Goal: Find specific fact: Find specific fact

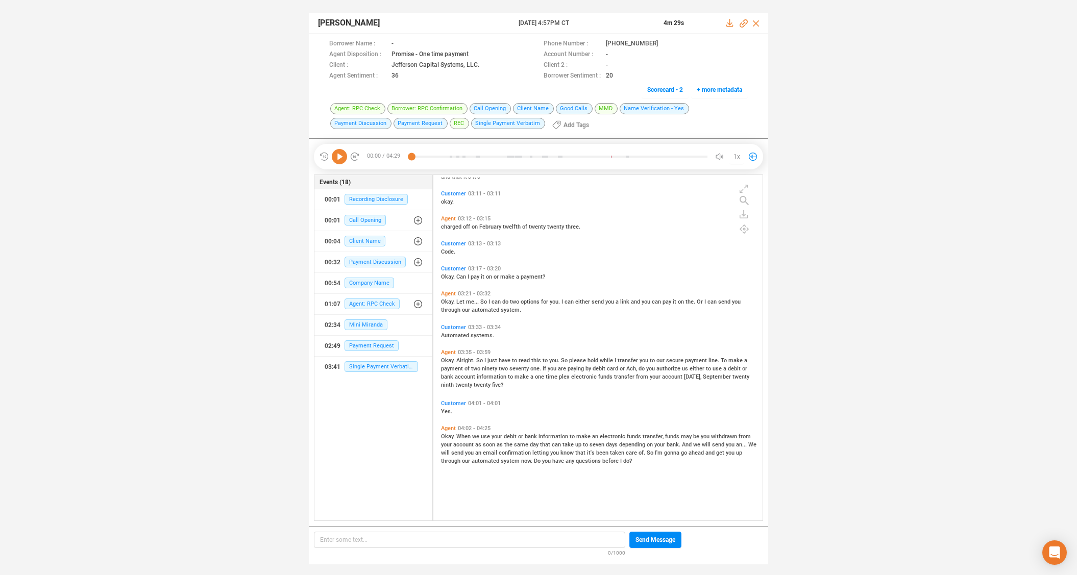
scroll to position [804, 0]
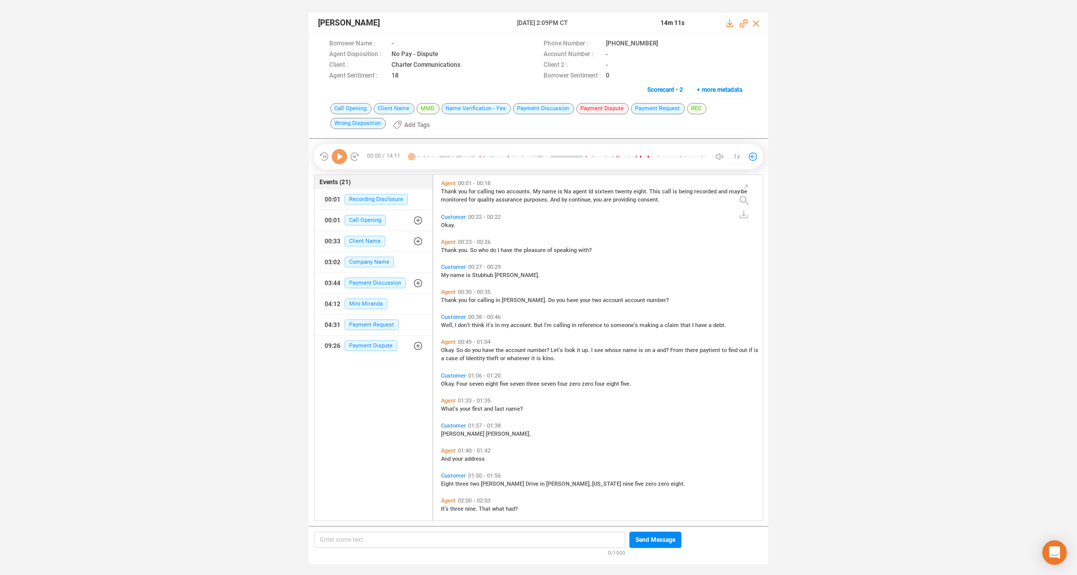
scroll to position [343, 324]
click at [663, 42] on icon at bounding box center [667, 44] width 8 height 8
click at [501, 543] on p "Enter some text... ﻿" at bounding box center [469, 539] width 299 height 11
click at [333, 541] on span "4785737400485" at bounding box center [343, 539] width 46 height 7
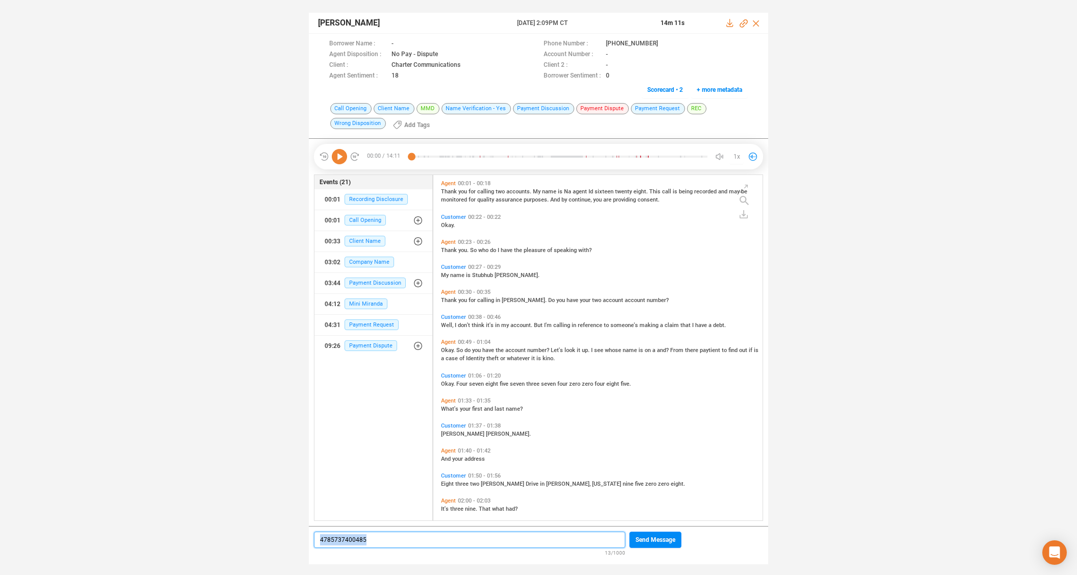
copy span "4785737400485"
click at [355, 303] on span "Mini Miranda" at bounding box center [366, 304] width 43 height 11
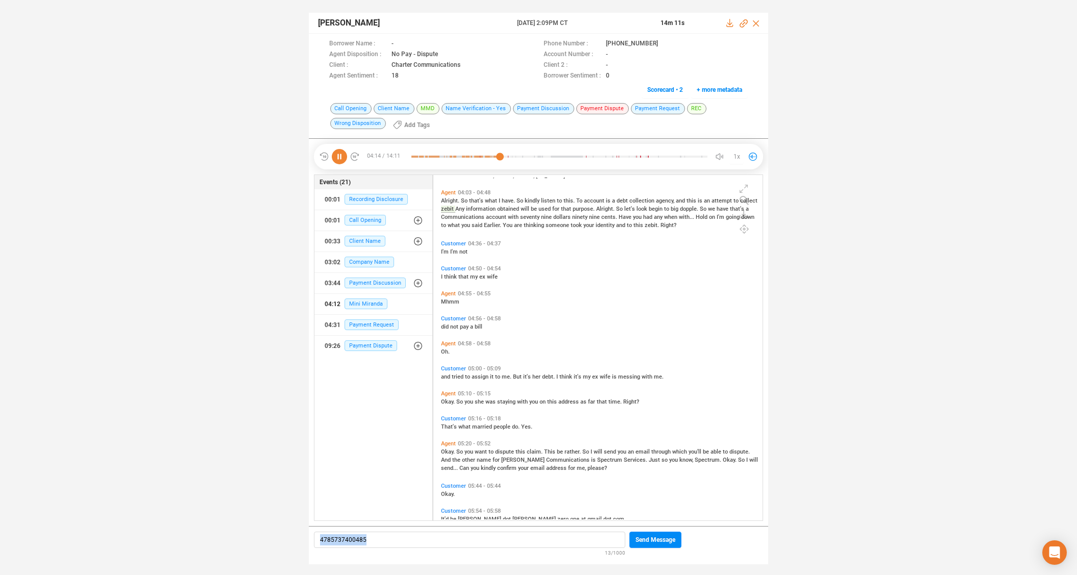
scroll to position [847, 0]
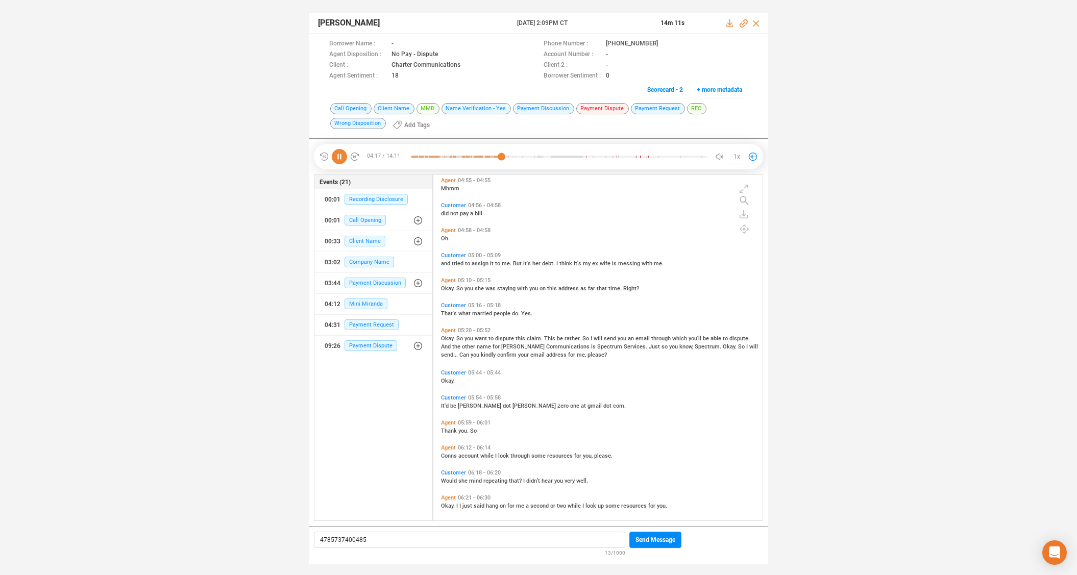
click at [446, 330] on span "Agent" at bounding box center [448, 330] width 15 height 7
click at [335, 158] on icon at bounding box center [339, 156] width 15 height 15
click at [335, 157] on icon at bounding box center [339, 156] width 15 height 15
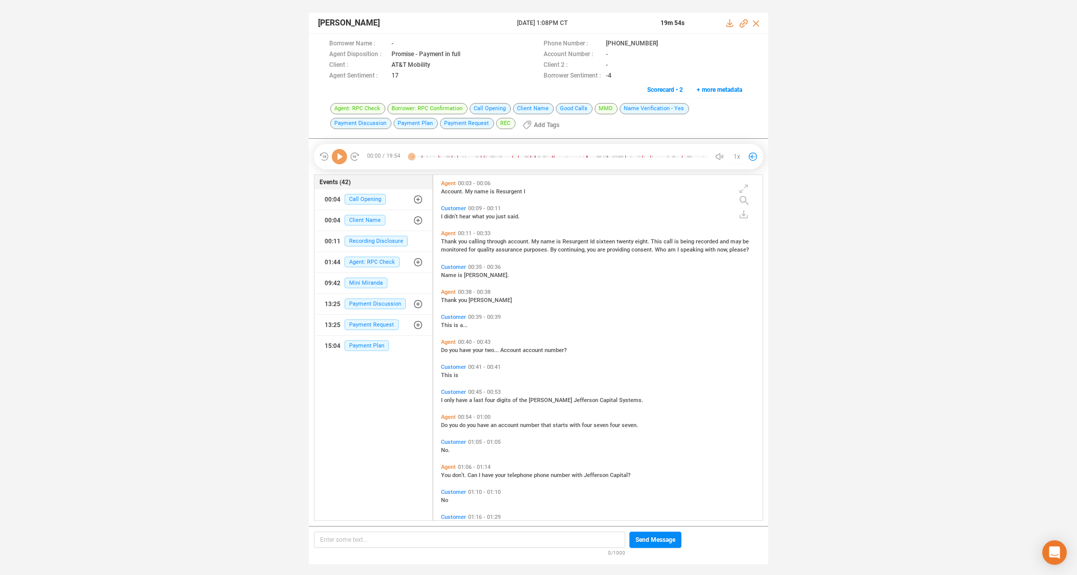
scroll to position [343, 324]
click at [663, 42] on icon at bounding box center [667, 44] width 8 height 8
